Goal: Information Seeking & Learning: Understand process/instructions

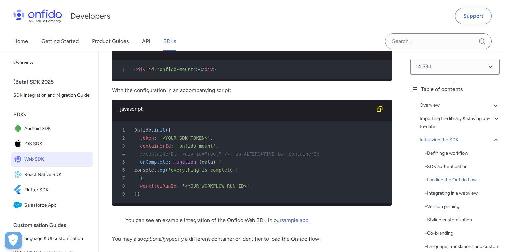
scroll to position [1728, 0]
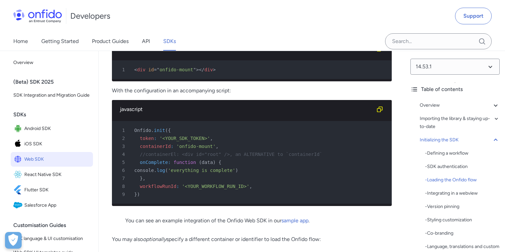
click at [225, 74] on div "1 < div id = " onfido-mount " > </ div >" at bounding box center [249, 70] width 268 height 8
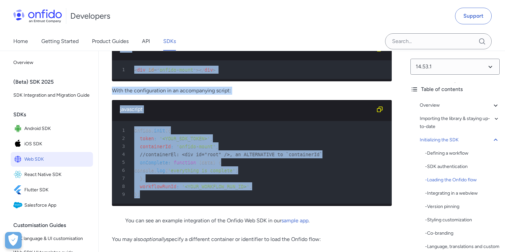
drag, startPoint x: 117, startPoint y: 61, endPoint x: 287, endPoint y: 223, distance: 235.2
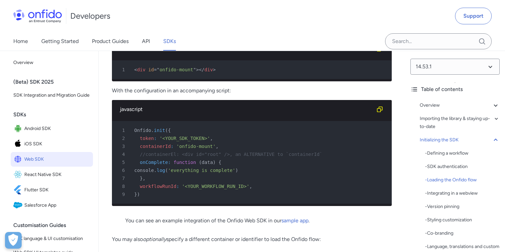
click at [290, 198] on div "9 } )" at bounding box center [249, 194] width 268 height 8
drag, startPoint x: 134, startPoint y: 146, endPoint x: 181, endPoint y: 146, distance: 47.6
click at [182, 134] on div "1 Onfido . init ( {" at bounding box center [249, 130] width 268 height 8
click at [178, 134] on div "1 Onfido . init ( {" at bounding box center [249, 130] width 268 height 8
drag, startPoint x: 174, startPoint y: 146, endPoint x: 133, endPoint y: 146, distance: 40.6
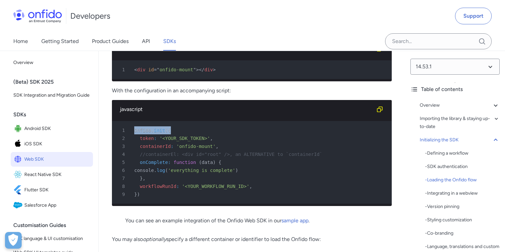
click at [133, 134] on div "1 Onfido . init ( {" at bounding box center [249, 130] width 268 height 8
drag, startPoint x: 134, startPoint y: 144, endPoint x: 184, endPoint y: 144, distance: 49.6
click at [184, 134] on div "1 Onfido . init ( {" at bounding box center [249, 130] width 268 height 8
drag, startPoint x: 139, startPoint y: 153, endPoint x: 230, endPoint y: 154, distance: 90.5
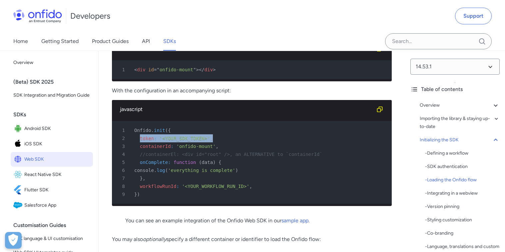
click at [230, 142] on div "2 token : '<YOUR_SDK_TOKEN>' ," at bounding box center [249, 138] width 268 height 8
drag, startPoint x: 138, startPoint y: 163, endPoint x: 220, endPoint y: 162, distance: 82.6
click at [220, 150] on div "3 containerId : 'onfido-mount' ," at bounding box center [249, 146] width 268 height 8
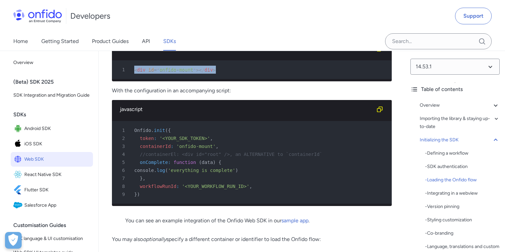
drag, startPoint x: 133, startPoint y: 86, endPoint x: 219, endPoint y: 87, distance: 85.9
click at [219, 74] on div "1 < div id = " onfido-mount " > </ div >" at bounding box center [249, 70] width 268 height 8
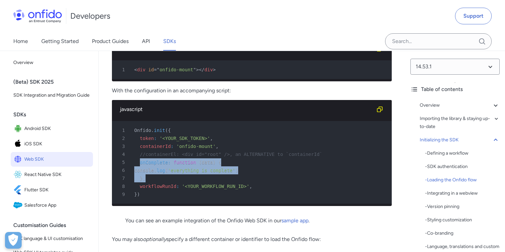
drag, startPoint x: 138, startPoint y: 176, endPoint x: 151, endPoint y: 197, distance: 24.1
click at [151, 197] on pre "1 Onfido . init ( { 2 token : '<YOUR_SDK_TOKEN>' , 3 containerId : 'onfido-moun…" at bounding box center [252, 162] width 280 height 83
click at [153, 182] on div "7 } ," at bounding box center [249, 178] width 268 height 8
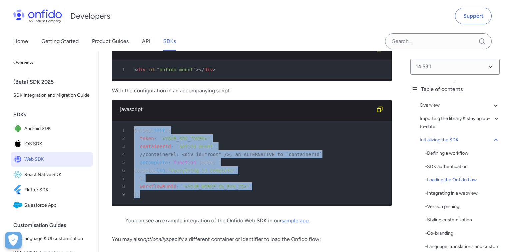
drag, startPoint x: 143, startPoint y: 209, endPoint x: 133, endPoint y: 149, distance: 61.2
click at [133, 149] on pre "1 Onfido . init ( { 2 token : '<YOUR_SDK_TOKEN>' , 3 containerId : 'onfido-moun…" at bounding box center [252, 162] width 280 height 83
click at [238, 134] on div "1 Onfido . init ( {" at bounding box center [249, 130] width 268 height 8
